Goal: Task Accomplishment & Management: Manage account settings

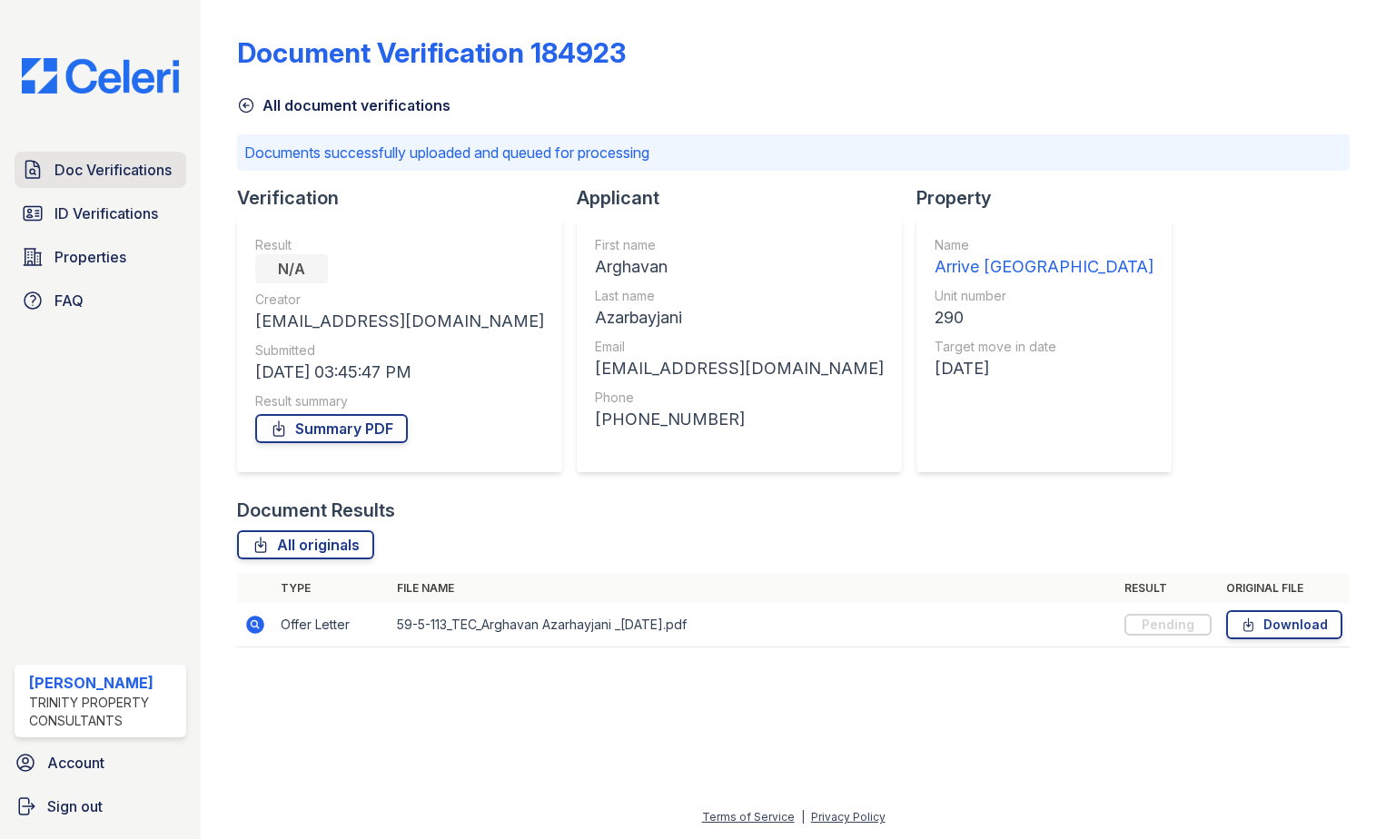
click at [87, 161] on span "Doc Verifications" at bounding box center [112, 170] width 117 height 22
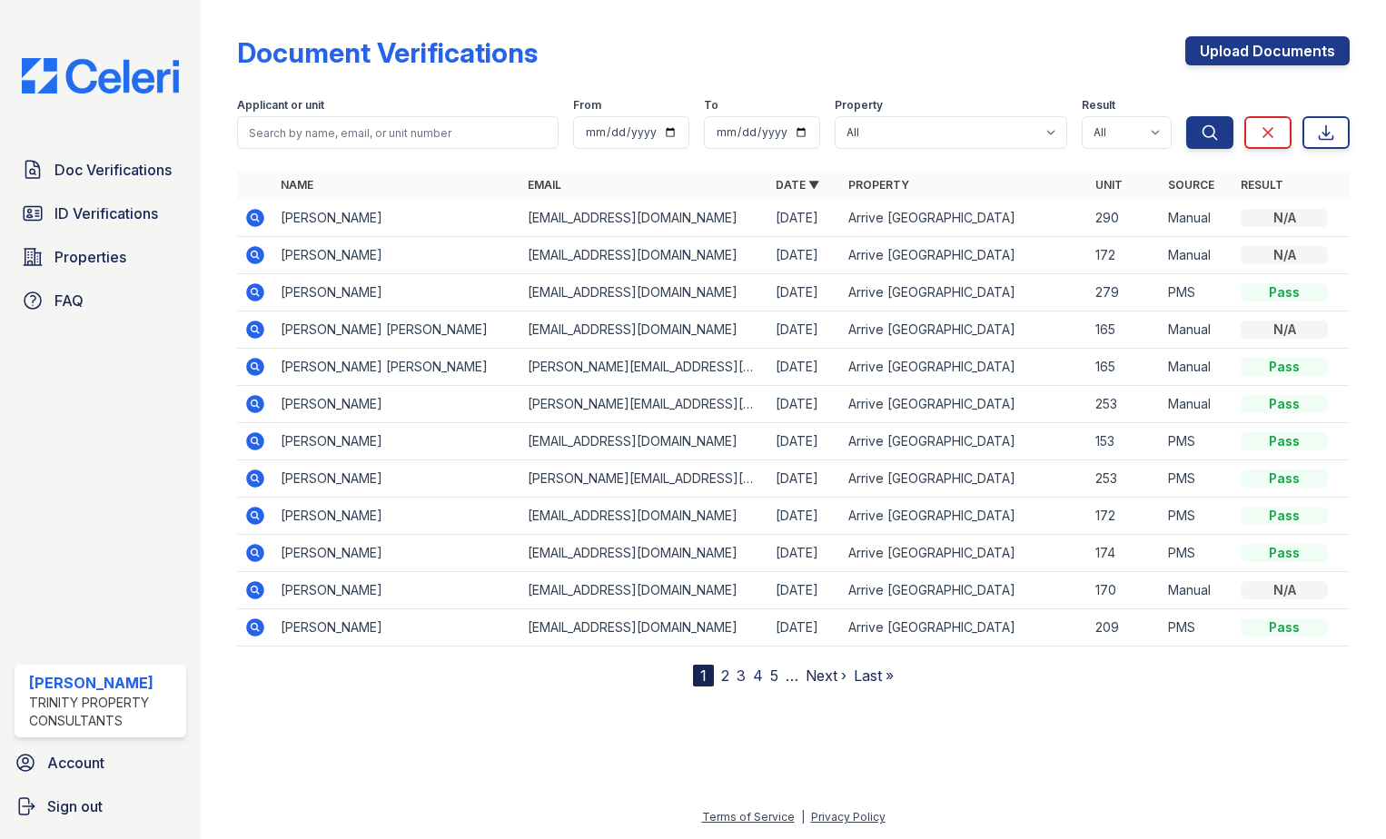
click at [252, 213] on icon at bounding box center [255, 218] width 18 height 18
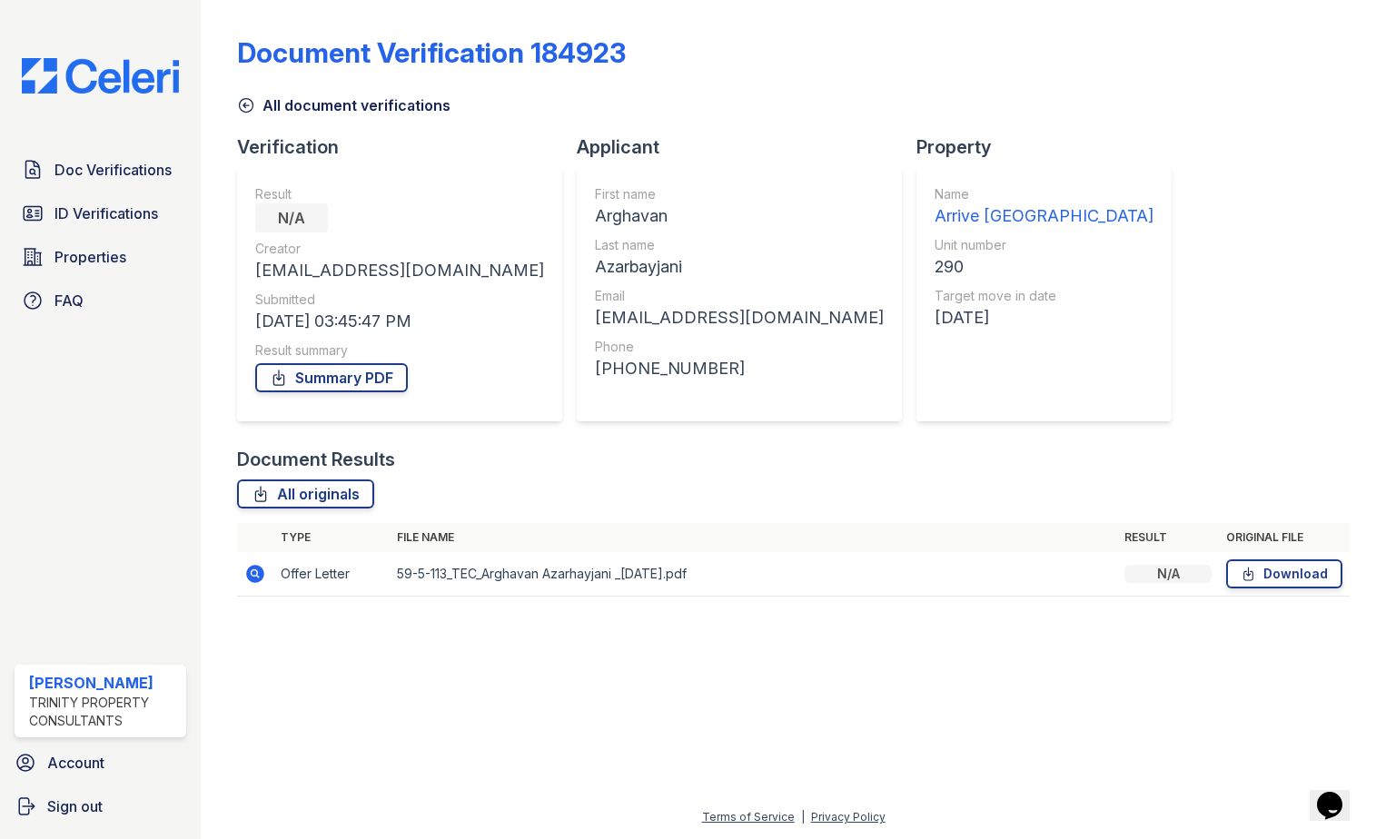
click at [256, 576] on icon at bounding box center [255, 574] width 22 height 22
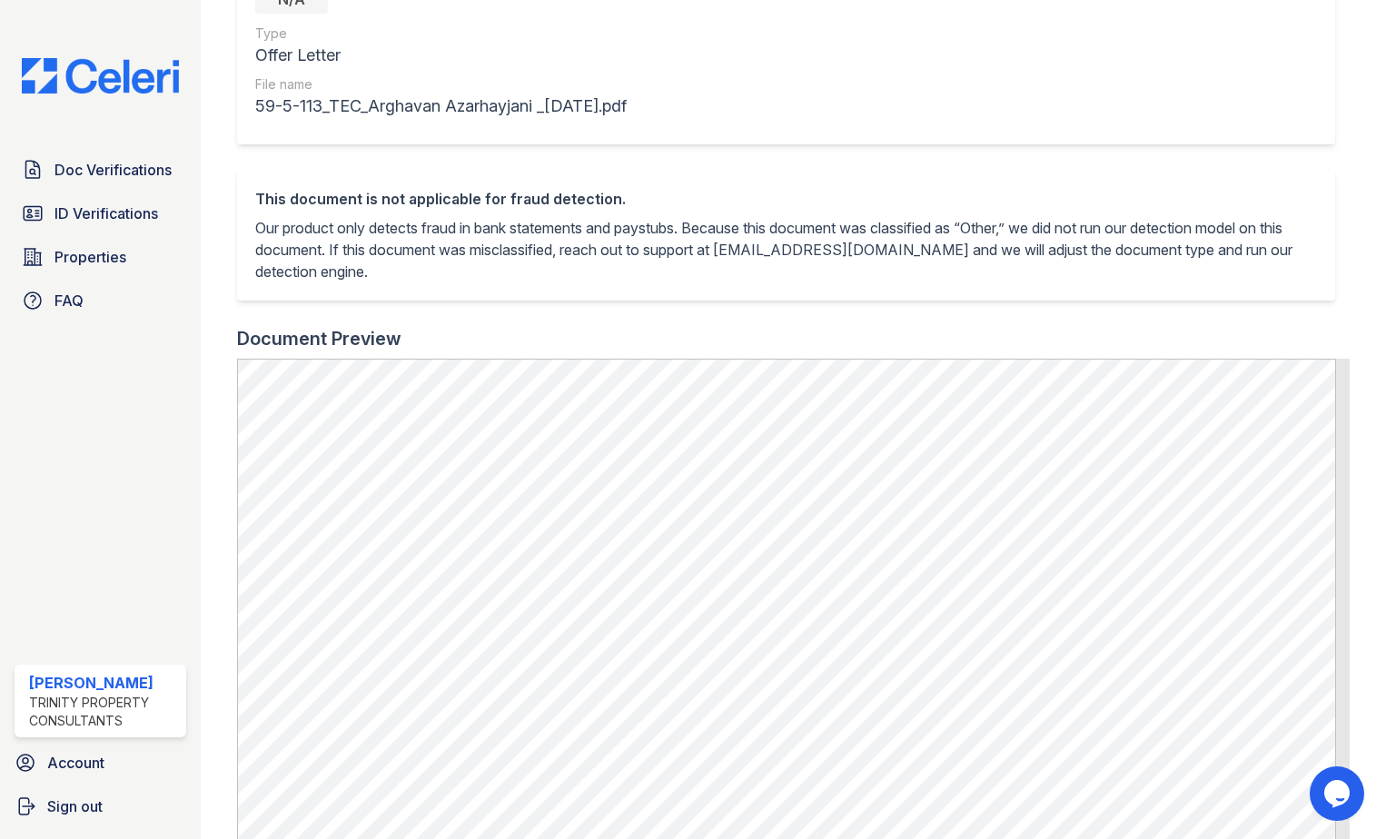
scroll to position [44, 0]
